Goal: Check status: Check status

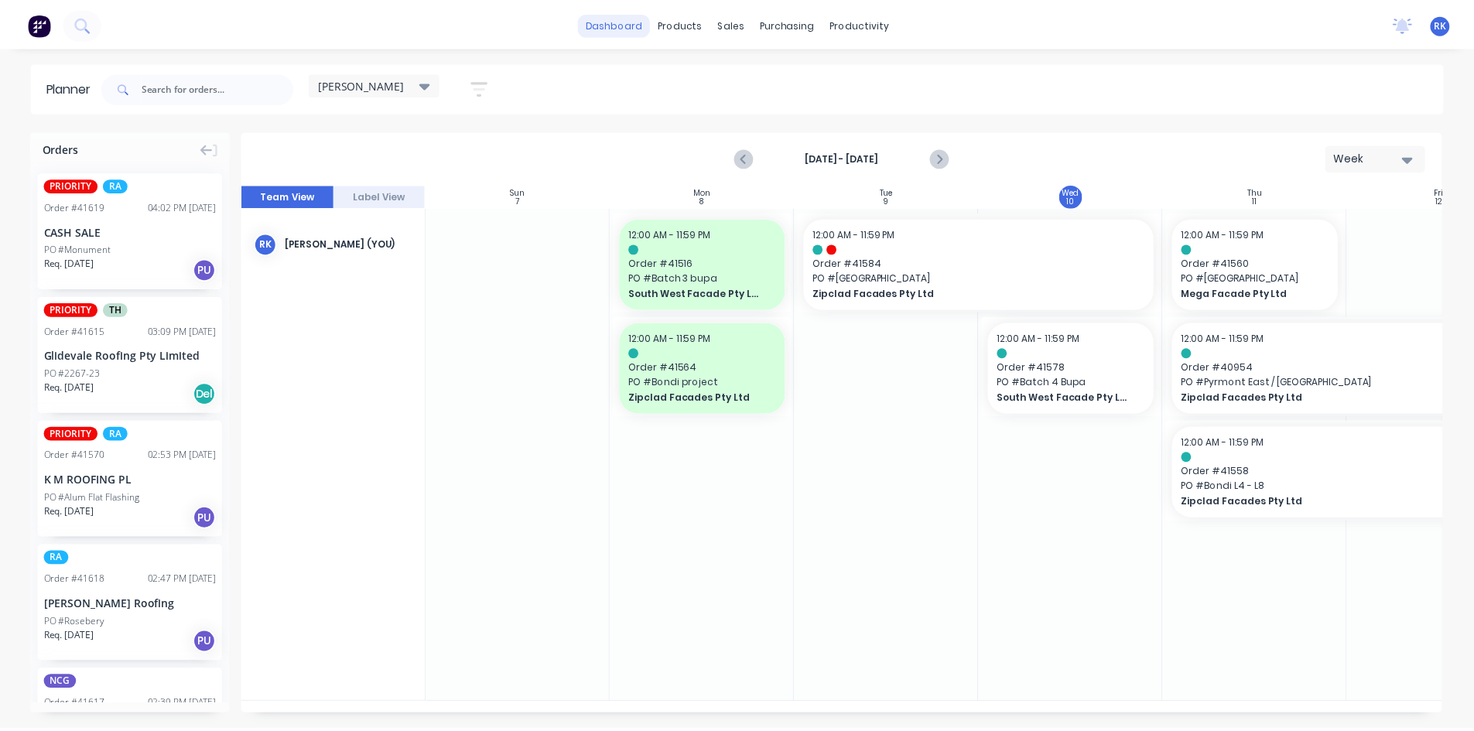
scroll to position [0, 1]
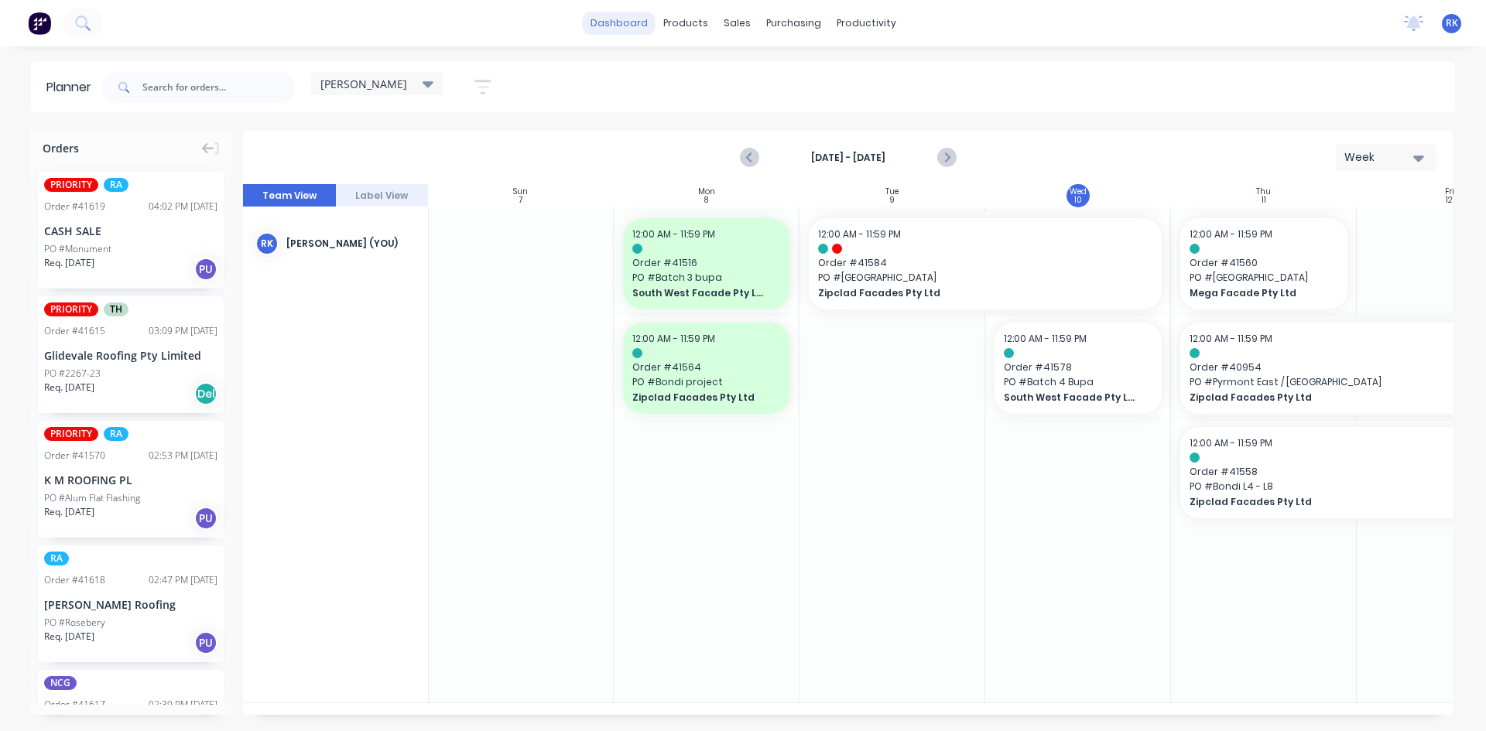
click at [614, 19] on link "dashboard" at bounding box center [619, 23] width 73 height 23
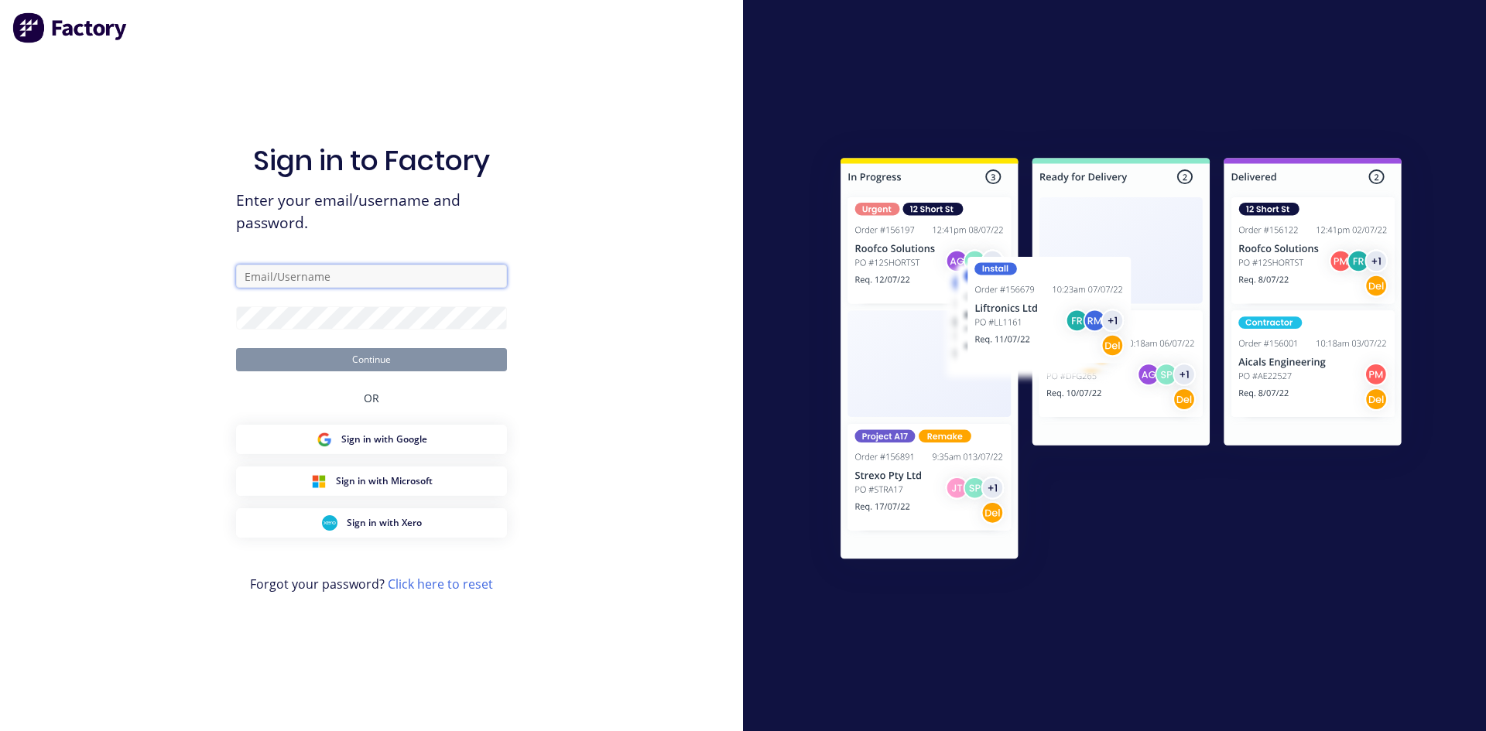
type input "[PERSON_NAME][EMAIL_ADDRESS][DOMAIN_NAME]"
click at [455, 364] on button "Continue" at bounding box center [371, 359] width 271 height 23
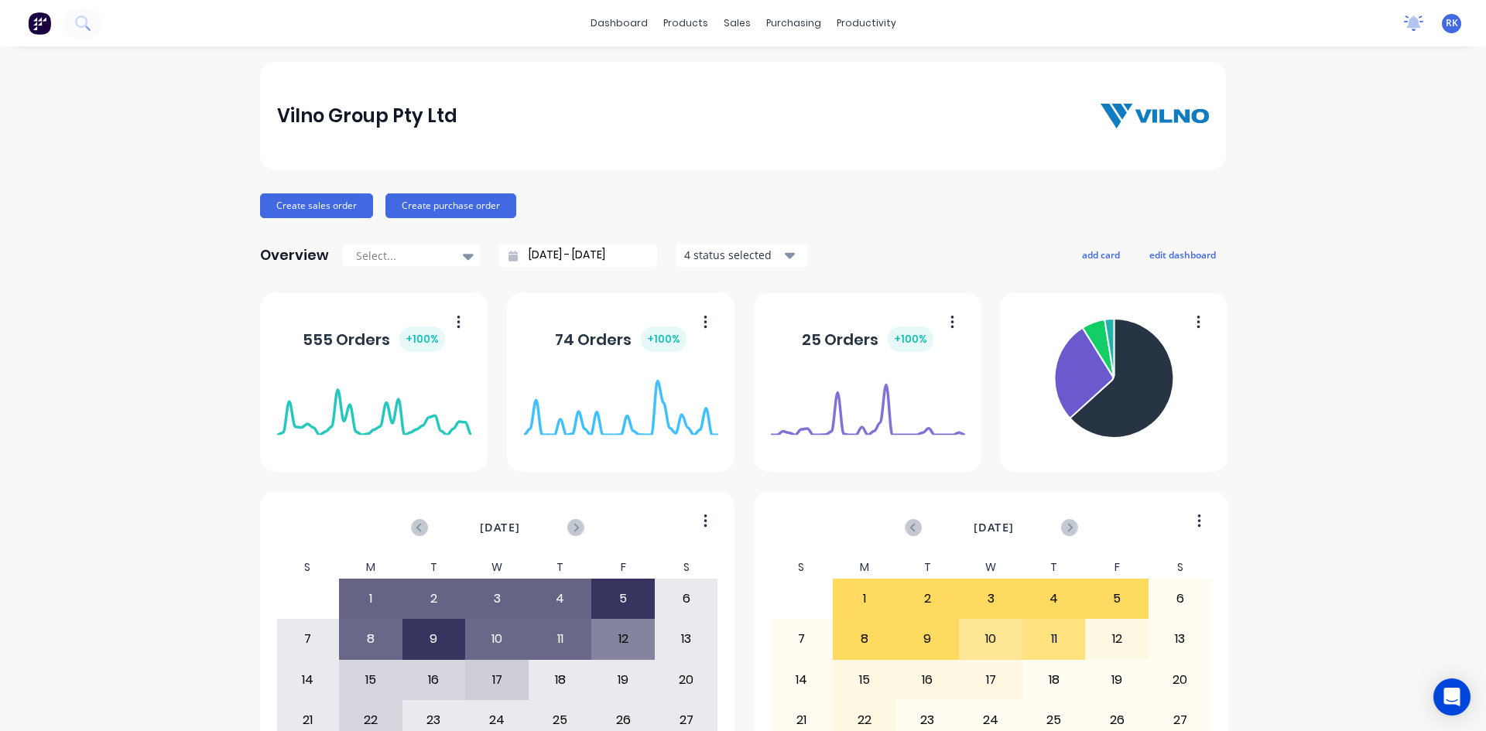
click at [1408, 24] on icon at bounding box center [1413, 22] width 19 height 15
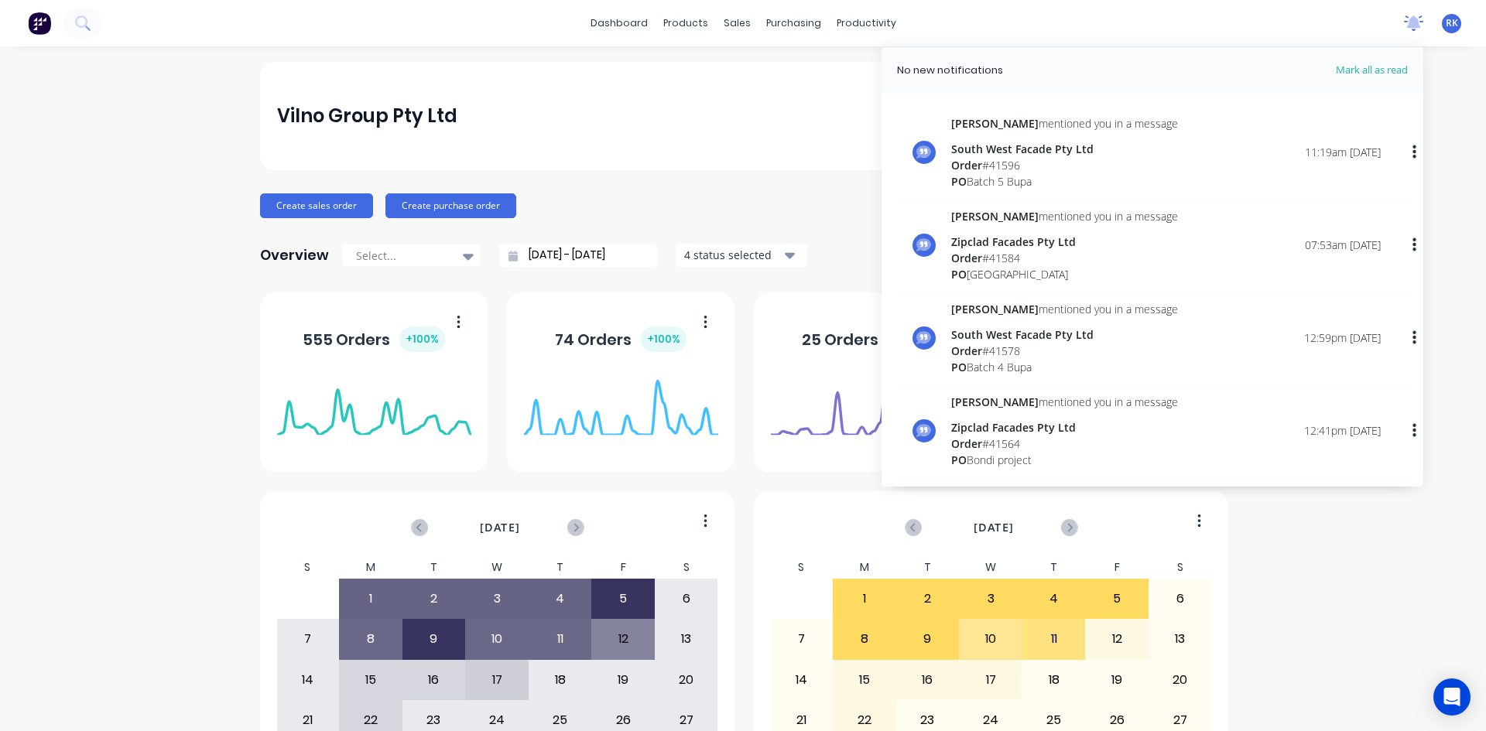
click at [1408, 24] on icon at bounding box center [1413, 22] width 19 height 15
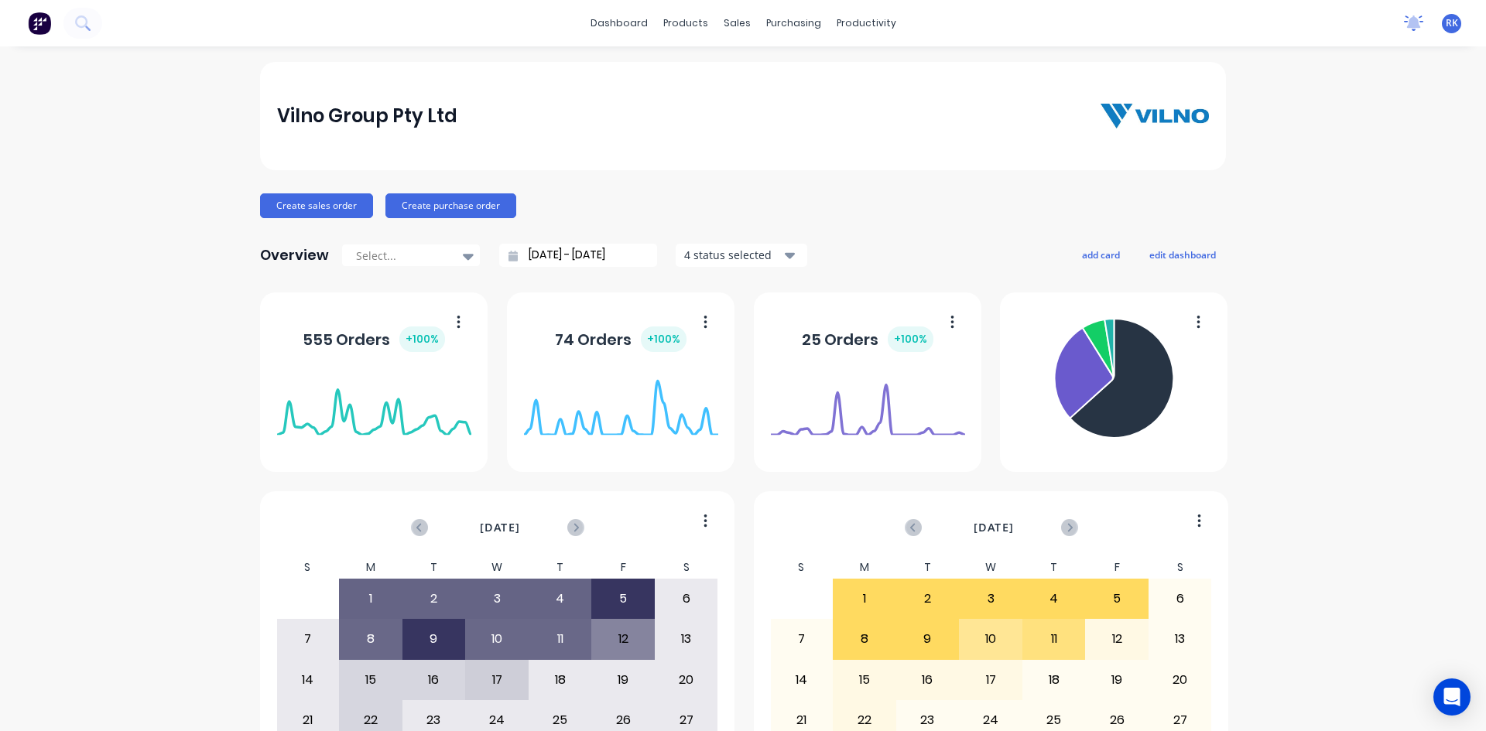
click at [1407, 22] on icon at bounding box center [1414, 21] width 14 height 12
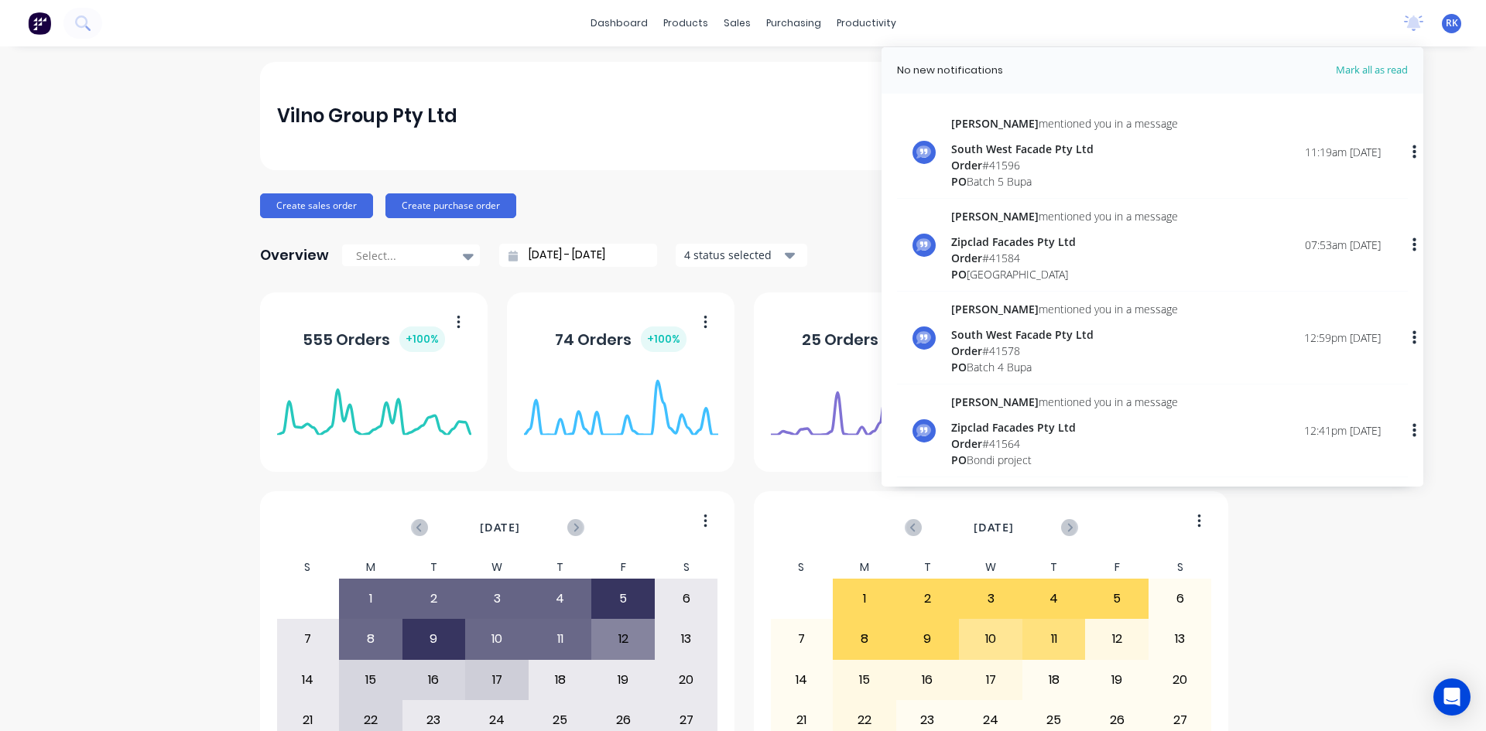
click at [987, 160] on div "Order # 41596" at bounding box center [1064, 165] width 227 height 16
